Goal: Task Accomplishment & Management: Use online tool/utility

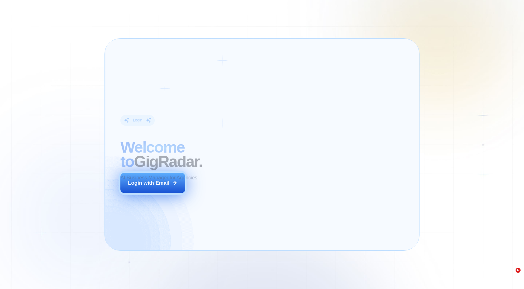
click at [159, 184] on div "Login with Email" at bounding box center [148, 183] width 41 height 7
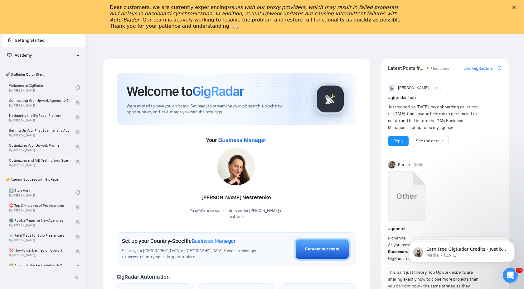
click at [514, 6] on icon "Close" at bounding box center [514, 8] width 4 height 4
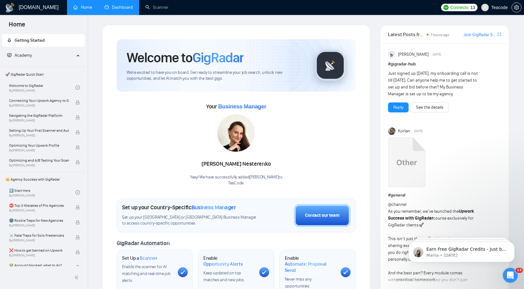
click at [117, 5] on link "Dashboard" at bounding box center [118, 7] width 28 height 5
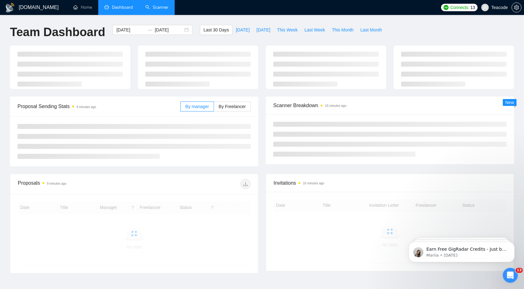
click at [160, 10] on link "Scanner" at bounding box center [156, 7] width 23 height 5
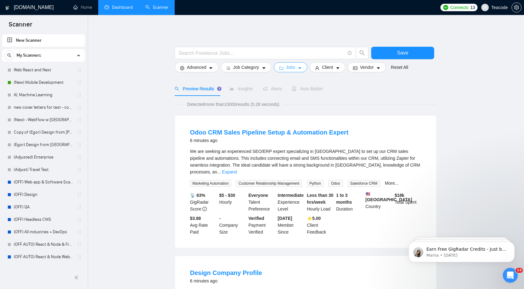
click at [299, 69] on button "Jobs" at bounding box center [291, 67] width 34 height 10
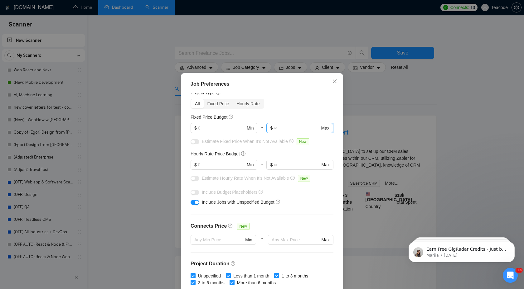
scroll to position [26, 0]
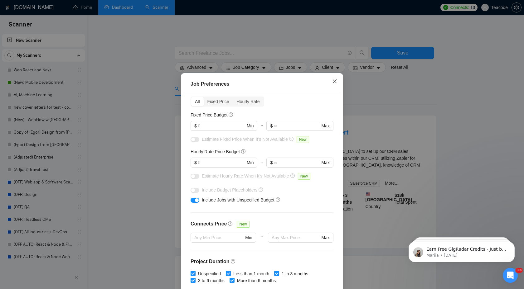
click at [332, 81] on icon "close" at bounding box center [334, 81] width 5 height 5
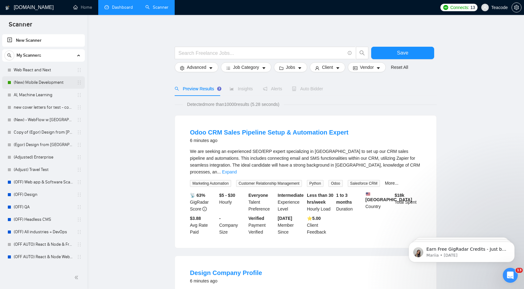
click at [30, 82] on link "(New) Mobile Development" at bounding box center [43, 82] width 59 height 12
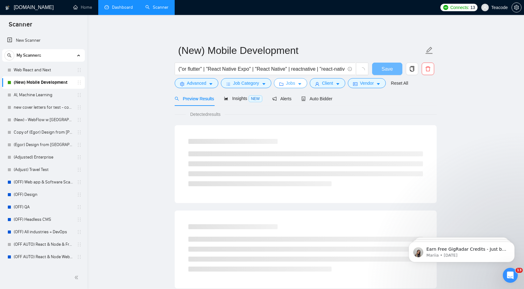
click at [302, 83] on icon "caret-down" at bounding box center [299, 84] width 4 height 4
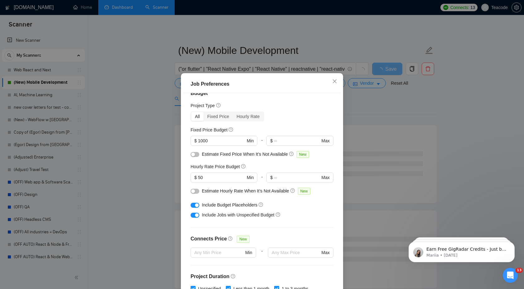
scroll to position [13, 0]
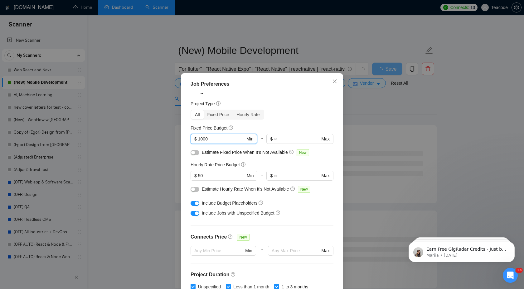
click at [228, 138] on input "1000" at bounding box center [221, 139] width 47 height 7
type input "5000"
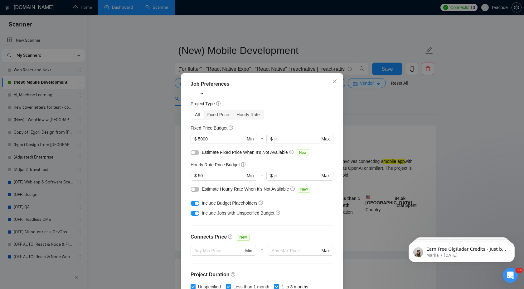
click at [286, 108] on div "Budget Project Type All Fixed Price Hourly Rate Fixed Price Budget $ 5000 Min -…" at bounding box center [262, 194] width 158 height 203
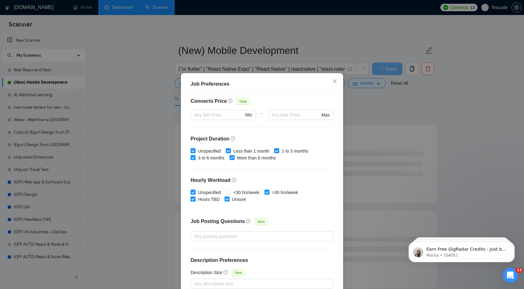
scroll to position [34, 0]
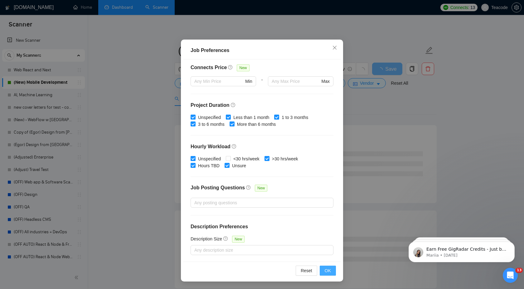
click at [331, 270] on button "OK" at bounding box center [328, 271] width 16 height 10
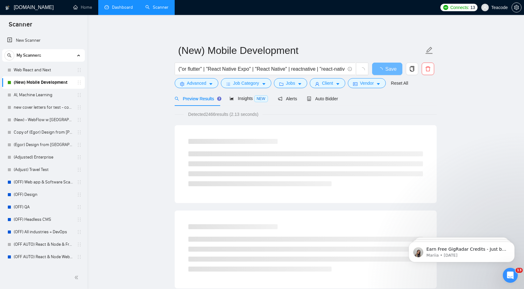
scroll to position [0, 0]
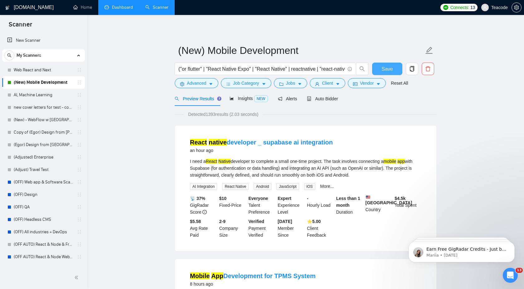
click at [384, 71] on span "Save" at bounding box center [386, 69] width 11 height 8
